Goal: Find specific page/section: Find specific page/section

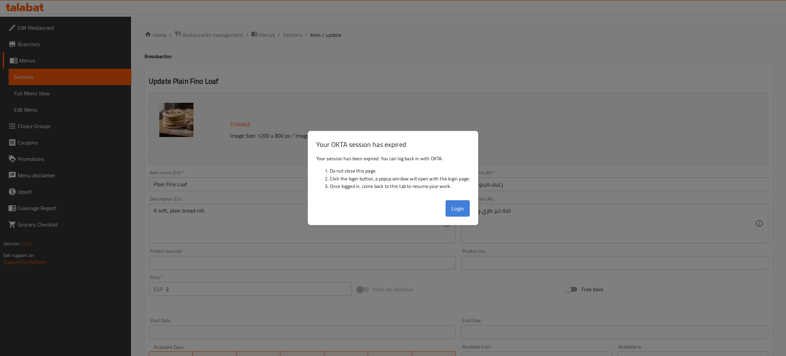
click at [464, 206] on button "Login" at bounding box center [458, 208] width 25 height 16
click at [462, 210] on button "Login" at bounding box center [458, 208] width 25 height 16
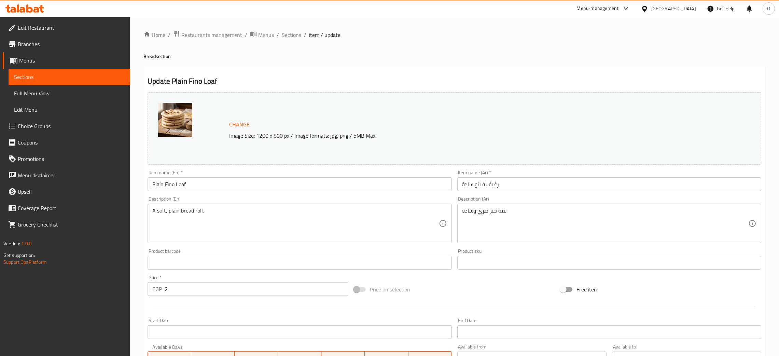
click at [685, 11] on div "[GEOGRAPHIC_DATA]" at bounding box center [673, 9] width 45 height 8
click at [615, 180] on div "[GEOGRAPHIC_DATA]" at bounding box center [621, 179] width 45 height 8
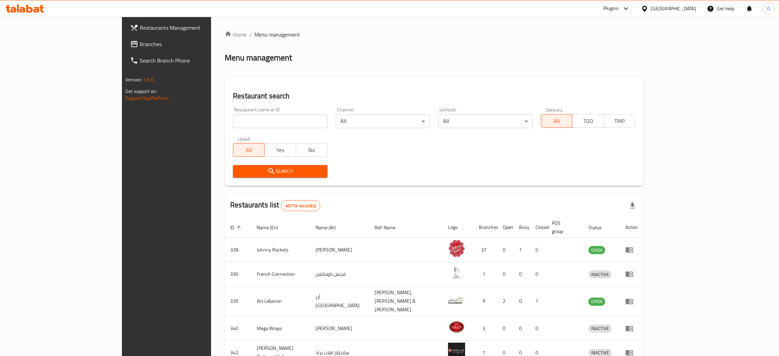
click at [242, 122] on input "search" at bounding box center [280, 121] width 94 height 14
paste input "PRESTIGE PHARMACY"
click button "Search" at bounding box center [280, 171] width 94 height 13
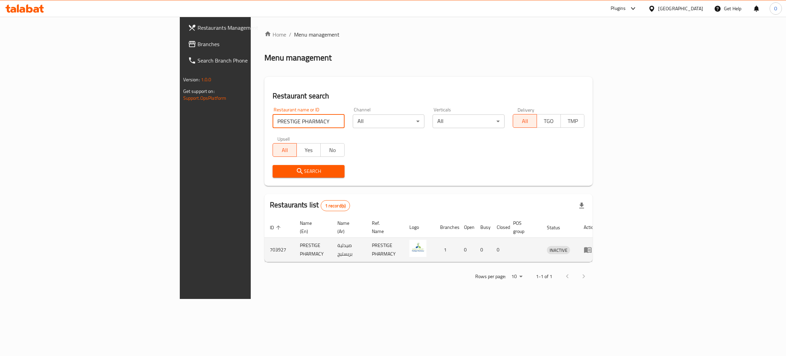
click at [265, 241] on td "703927" at bounding box center [280, 250] width 30 height 24
drag, startPoint x: 156, startPoint y: 241, endPoint x: 189, endPoint y: 240, distance: 32.4
click at [265, 241] on td "703927" at bounding box center [280, 250] width 30 height 24
copy td "703927"
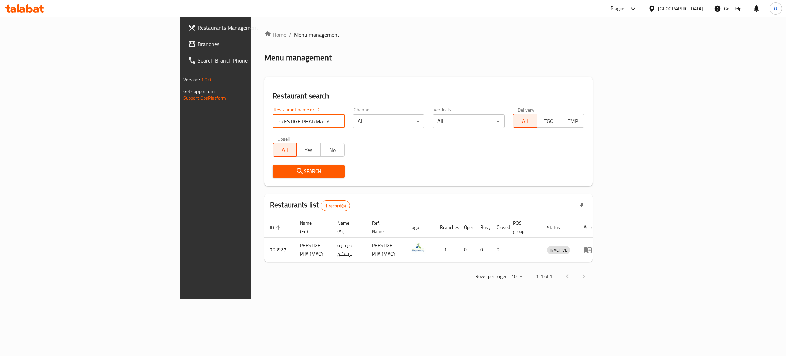
drag, startPoint x: 36, startPoint y: 96, endPoint x: 0, endPoint y: 79, distance: 40.0
click at [180, 79] on div "Restaurants Management Branches Search Branch Phone Version: 1.0.0 Get support …" at bounding box center [393, 158] width 427 height 282
paste input "UB RESTAURANT"
click button "Search" at bounding box center [309, 171] width 72 height 13
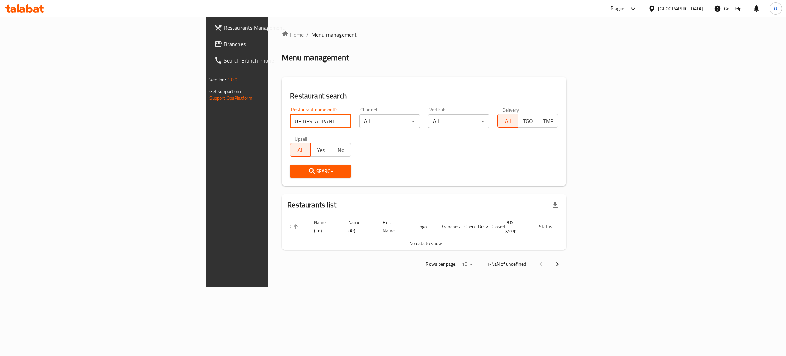
click at [290, 122] on input "UB RESTAURANT" at bounding box center [320, 121] width 61 height 14
drag, startPoint x: 196, startPoint y: 124, endPoint x: 108, endPoint y: 120, distance: 88.1
click at [206, 120] on div "Restaurants Management Branches Search Branch Phone Version: 1.0.0 Get support …" at bounding box center [393, 152] width 374 height 270
paste input "RESTAURANT"
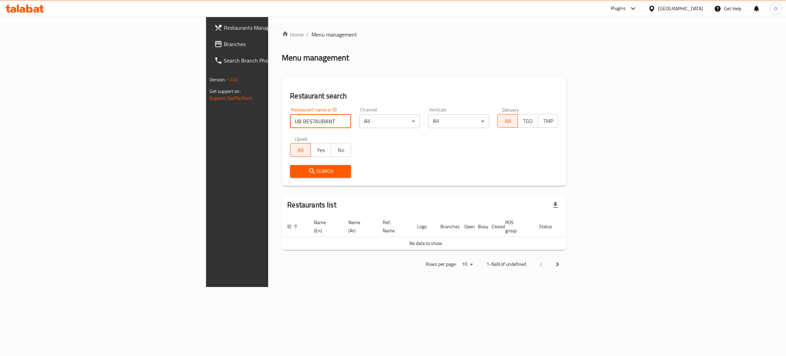
click button "Search" at bounding box center [320, 171] width 61 height 13
click at [290, 122] on input "UB RESTAURANT" at bounding box center [320, 121] width 61 height 14
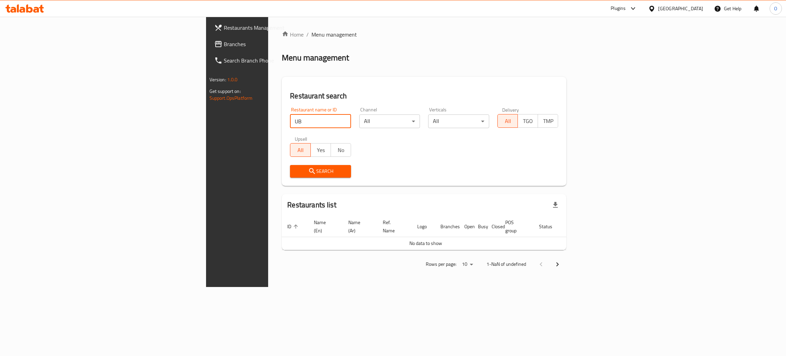
click button "Search" at bounding box center [320, 171] width 61 height 13
drag, startPoint x: 211, startPoint y: 123, endPoint x: 0, endPoint y: 93, distance: 213.4
click at [206, 93] on div "Restaurants Management Branches Search Branch Phone Version: 1.0.0 Get support …" at bounding box center [393, 152] width 374 height 270
paste input "RESTAURANT"
type input "UB RESTAURANT"
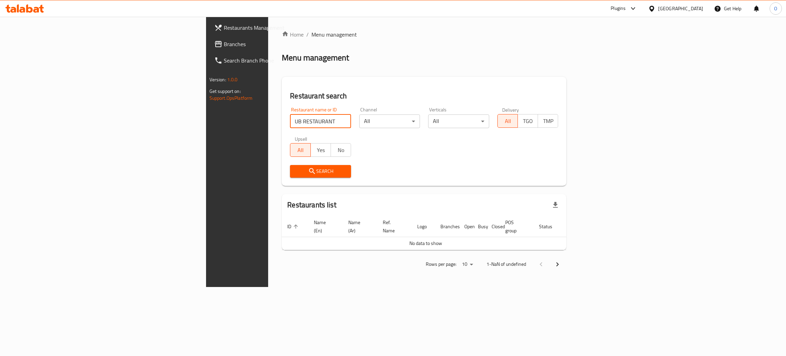
click button "Search" at bounding box center [320, 171] width 61 height 13
click at [224, 42] on span "Branches" at bounding box center [278, 44] width 108 height 8
